Goal: Check status

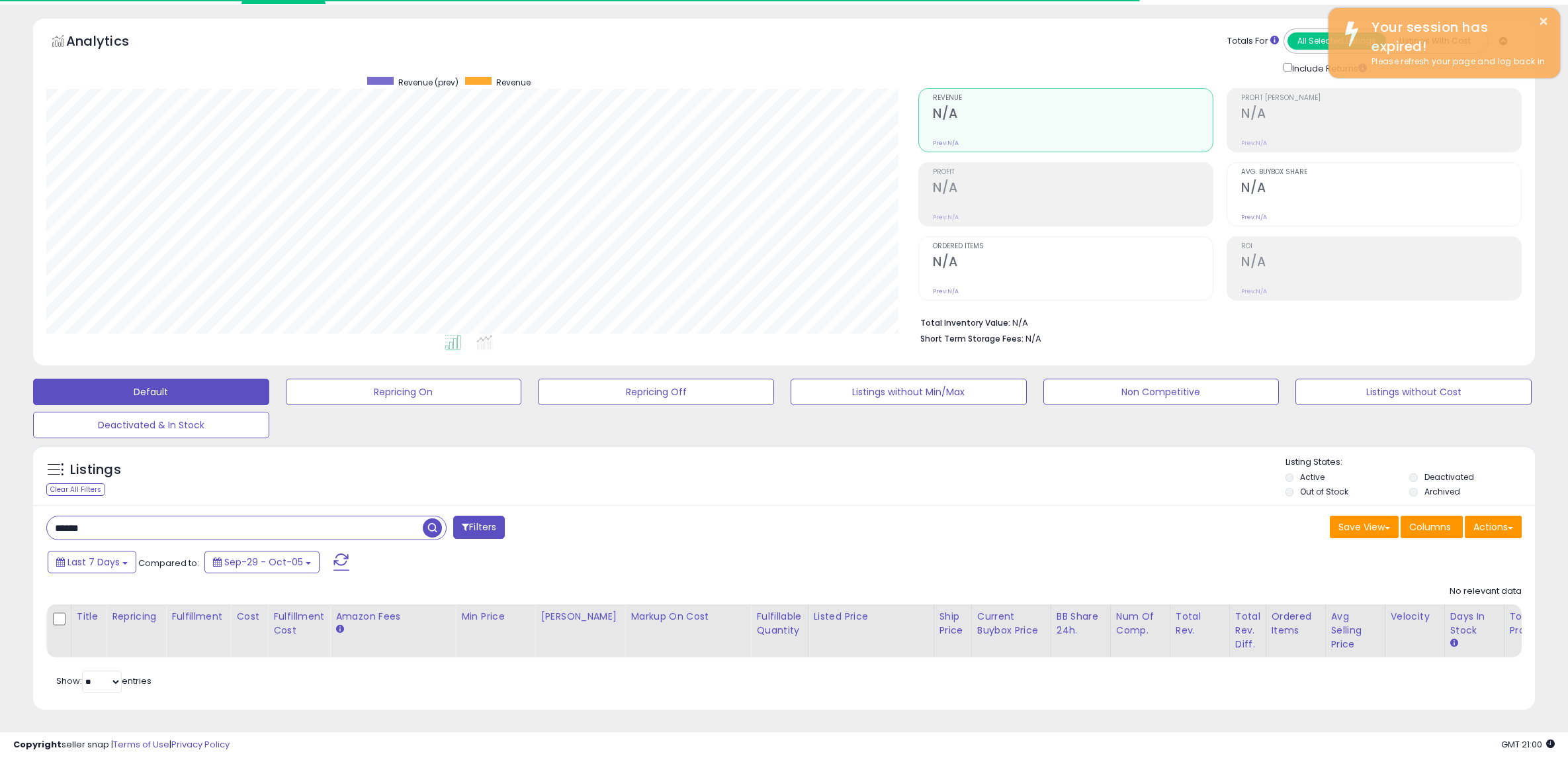
scroll to position [272, 872]
